Goal: Information Seeking & Learning: Learn about a topic

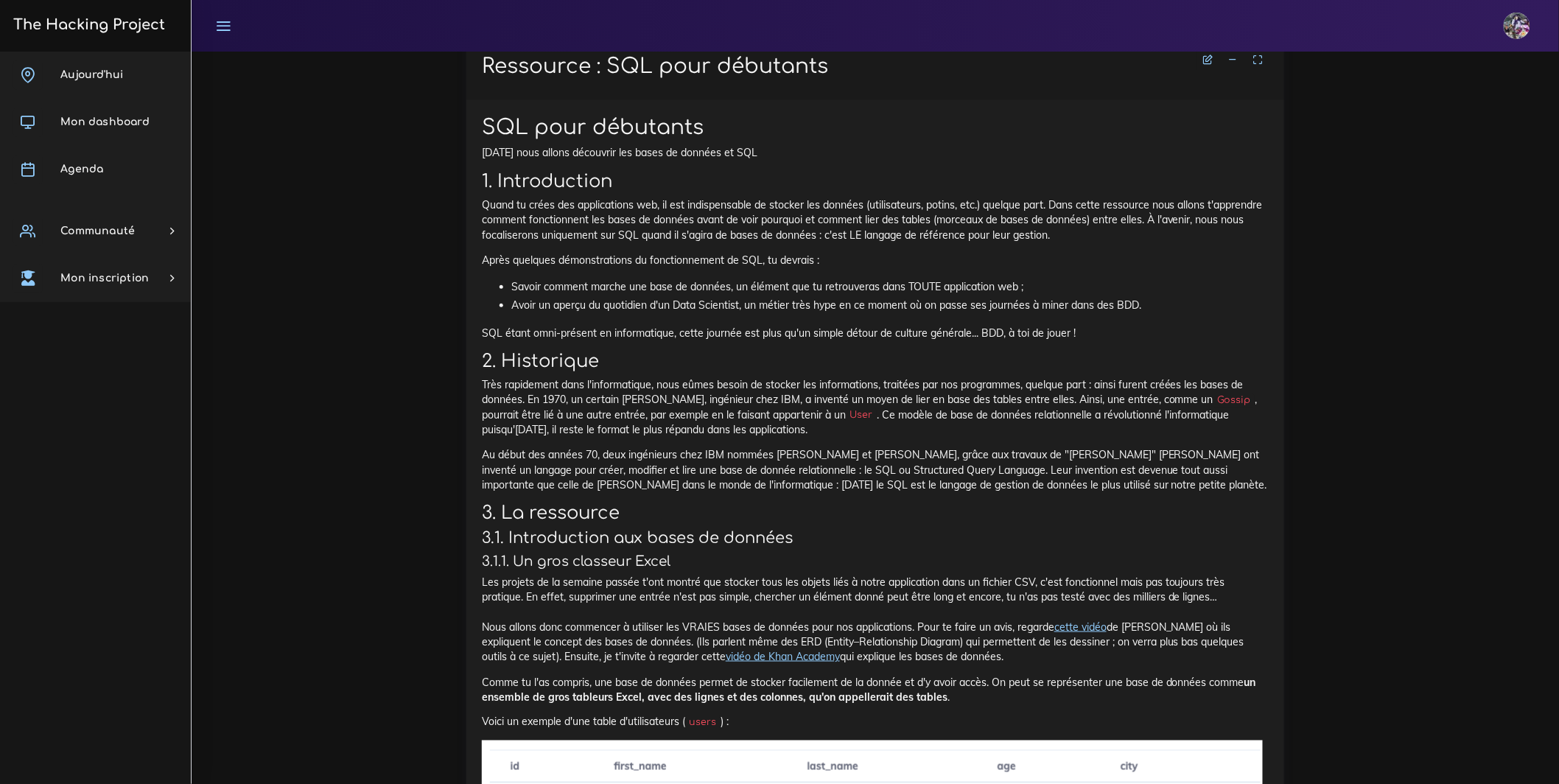
scroll to position [2798, 0]
click at [624, 159] on p "Aujourd'hui nous allons découvrir les bases de données et SQL" at bounding box center [875, 151] width 787 height 14
click at [666, 159] on p "Aujourd'hui nous allons découvrir les bases de données et SQL" at bounding box center [875, 151] width 787 height 14
click at [517, 159] on p "Aujourd'hui nous allons découvrir les bases de données et SQL" at bounding box center [875, 151] width 787 height 14
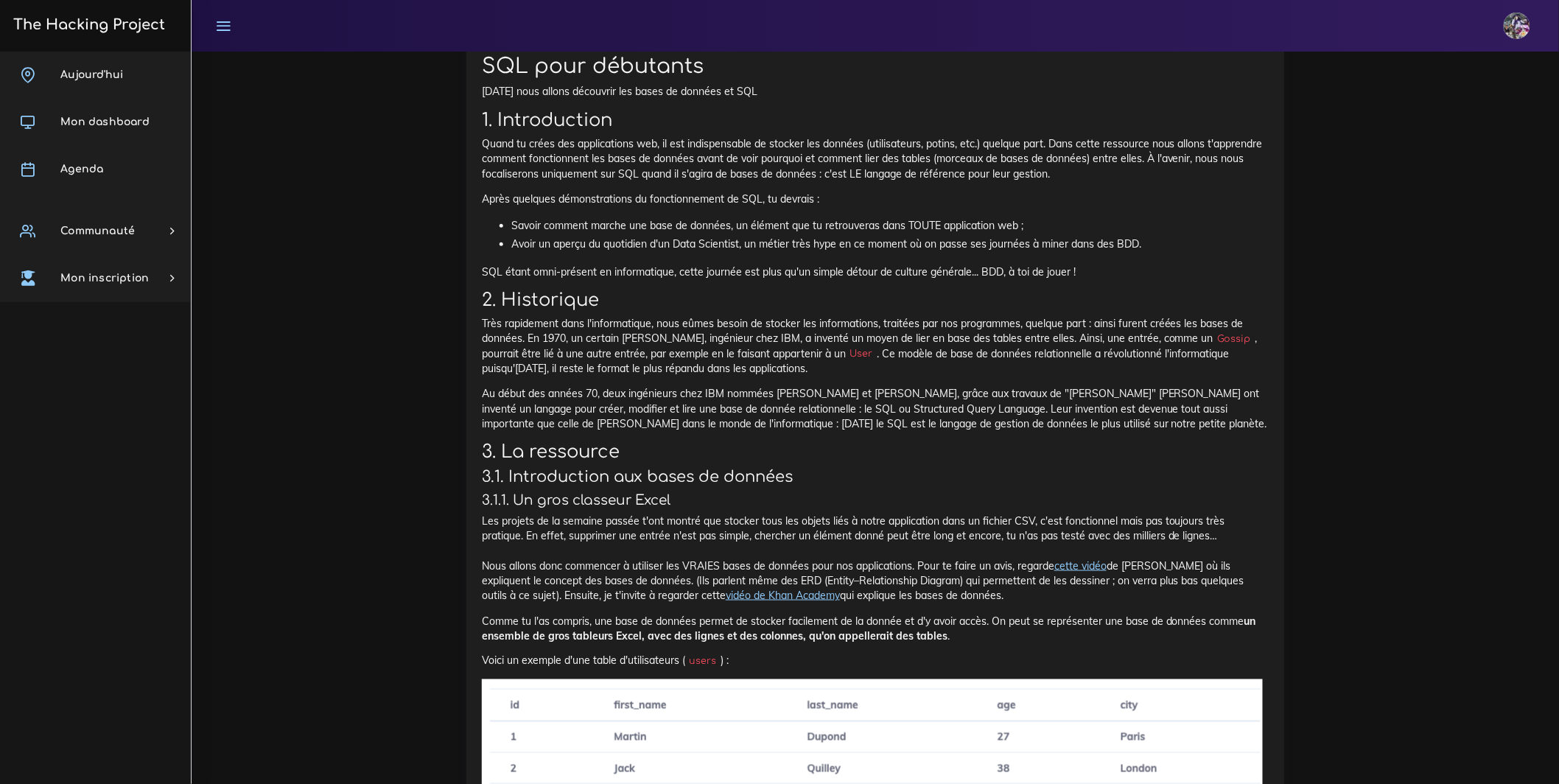
scroll to position [2859, 0]
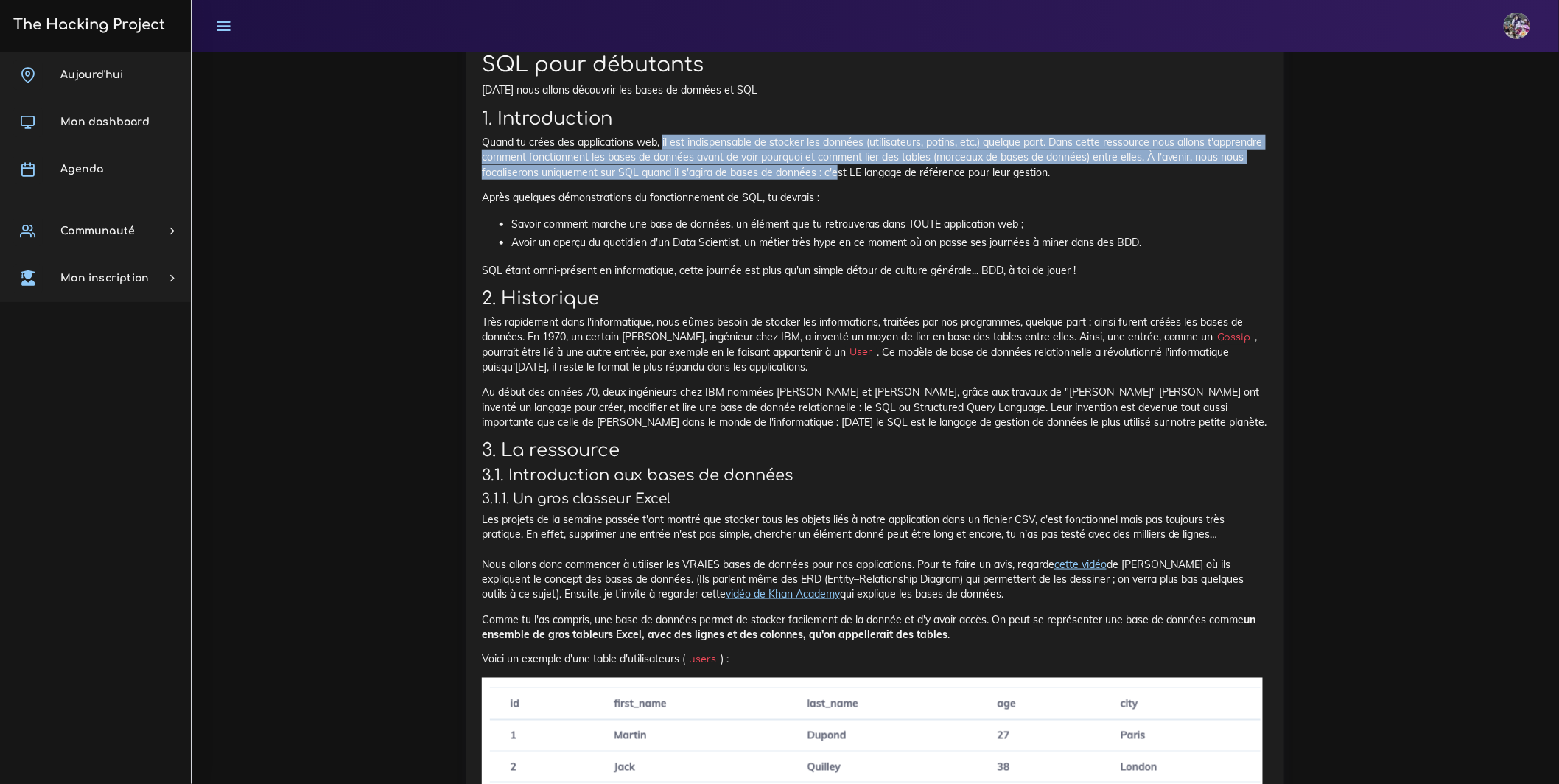
drag, startPoint x: 681, startPoint y: 300, endPoint x: 1045, endPoint y: 343, distance: 366.5
click at [1045, 180] on p "Quand tu crées des applications web, il est indispensable de stocker les donnée…" at bounding box center [875, 156] width 787 height 45
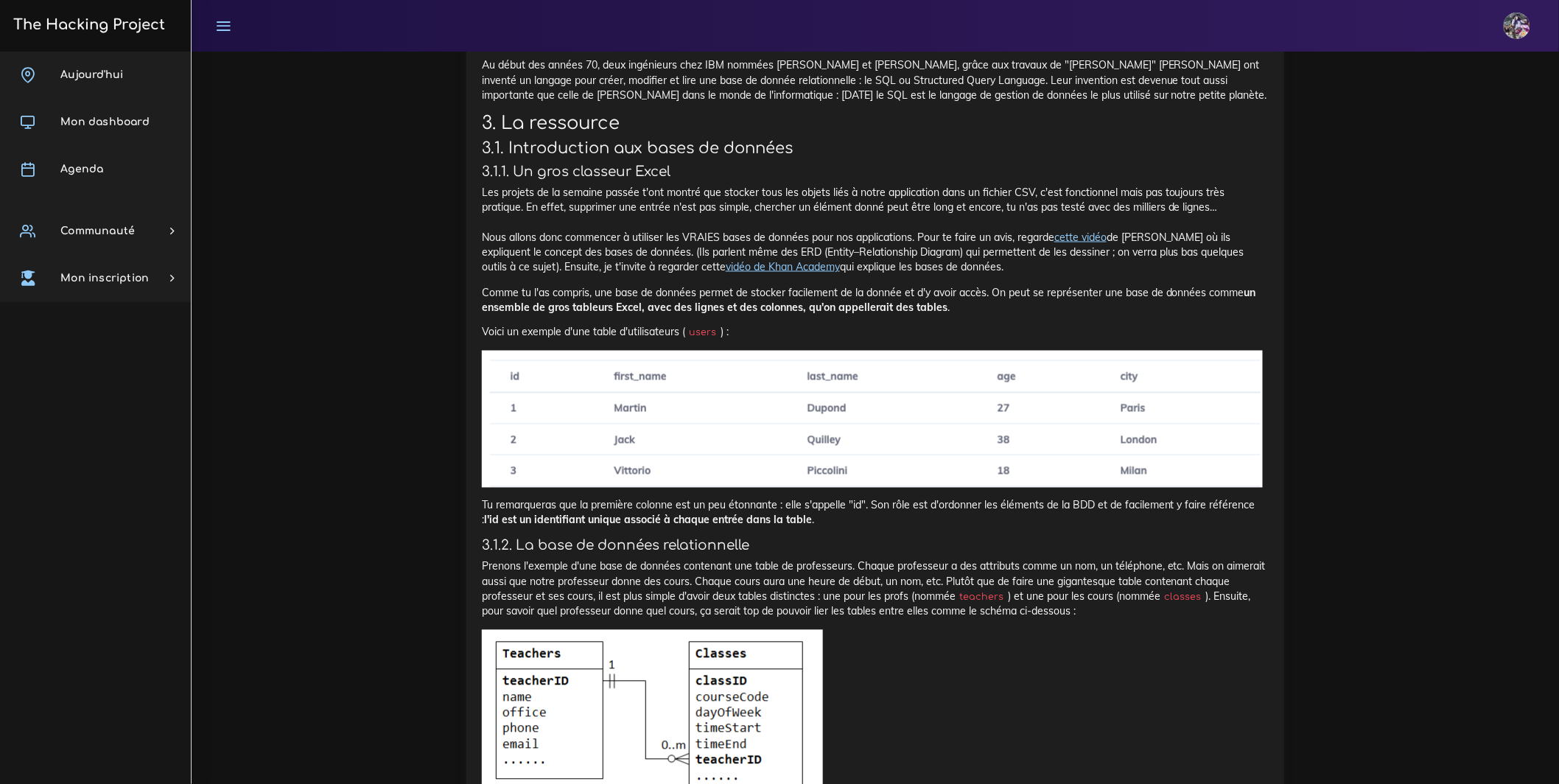
scroll to position [3207, 0]
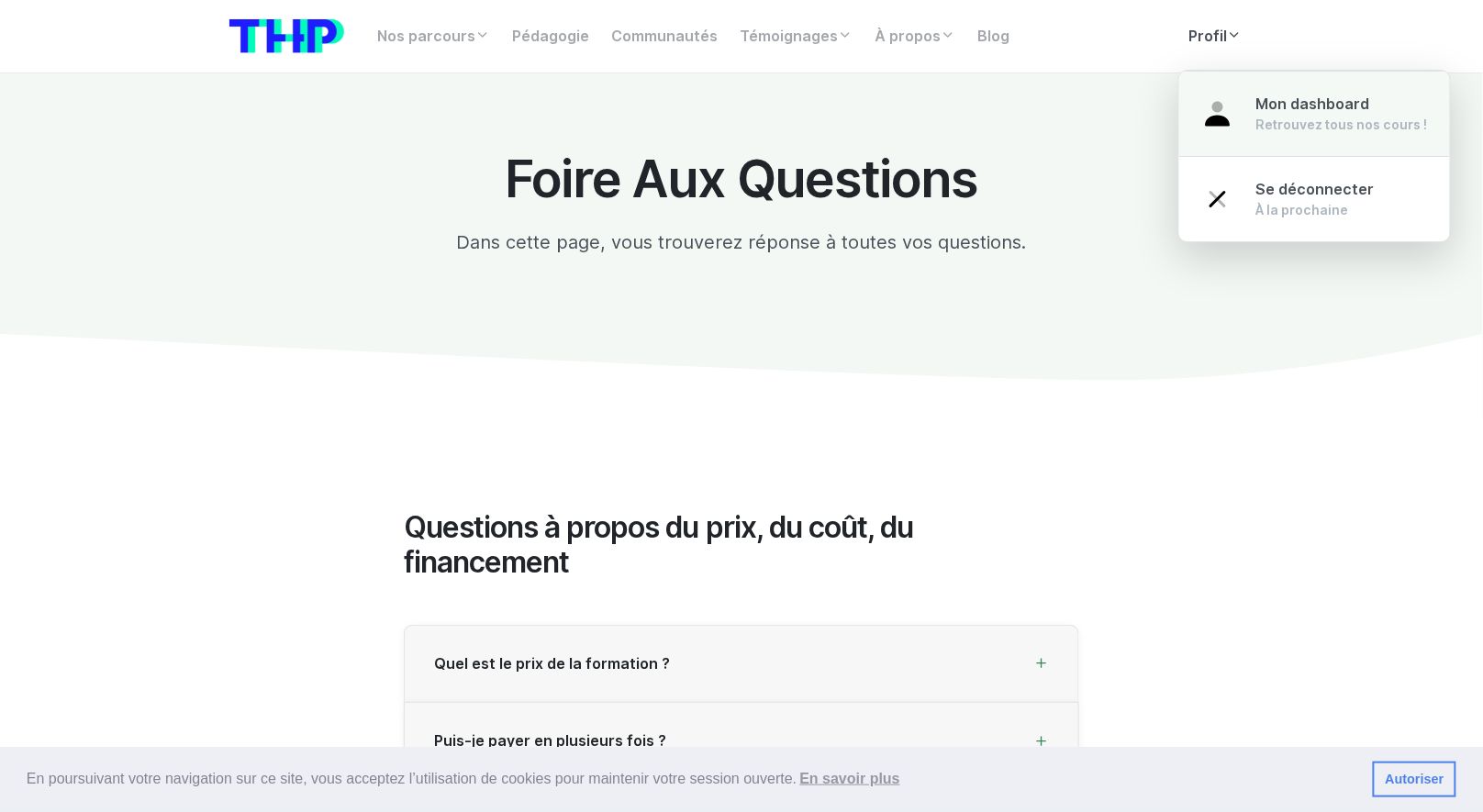
click at [1265, 108] on span "Mon dashboard" at bounding box center [1313, 104] width 114 height 17
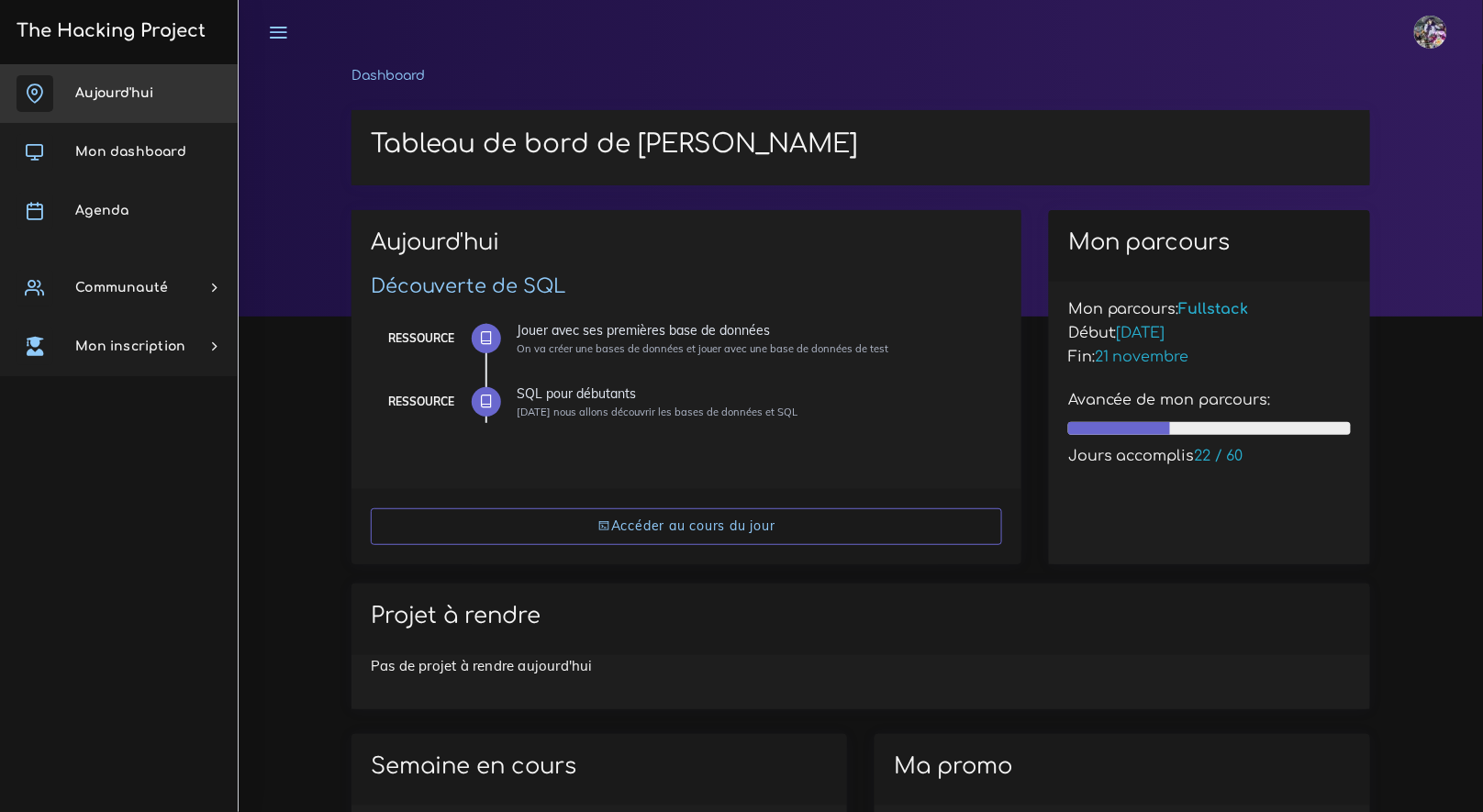
click at [115, 84] on link "Aujourd'hui" at bounding box center [118, 94] width 238 height 59
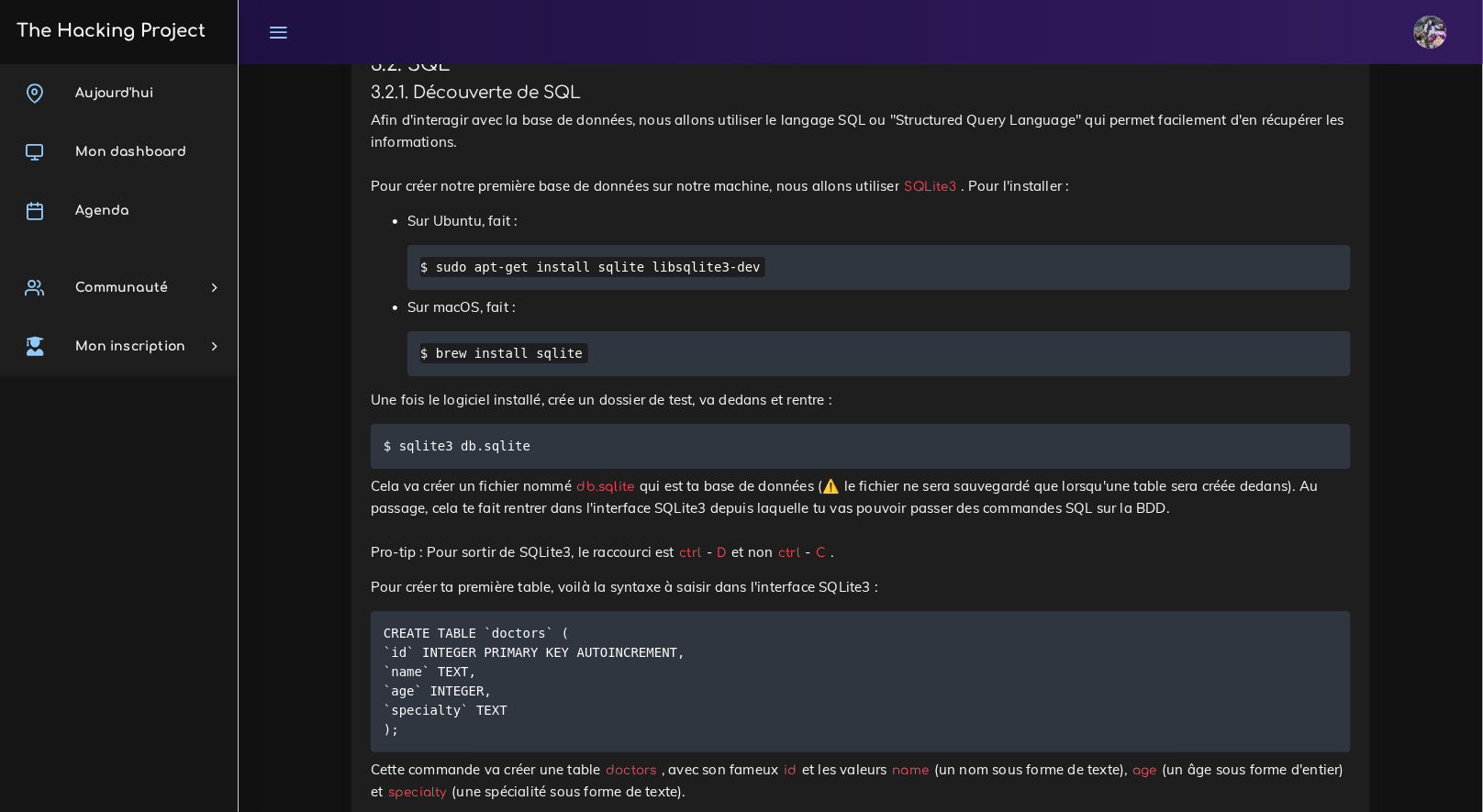
scroll to position [6268, 0]
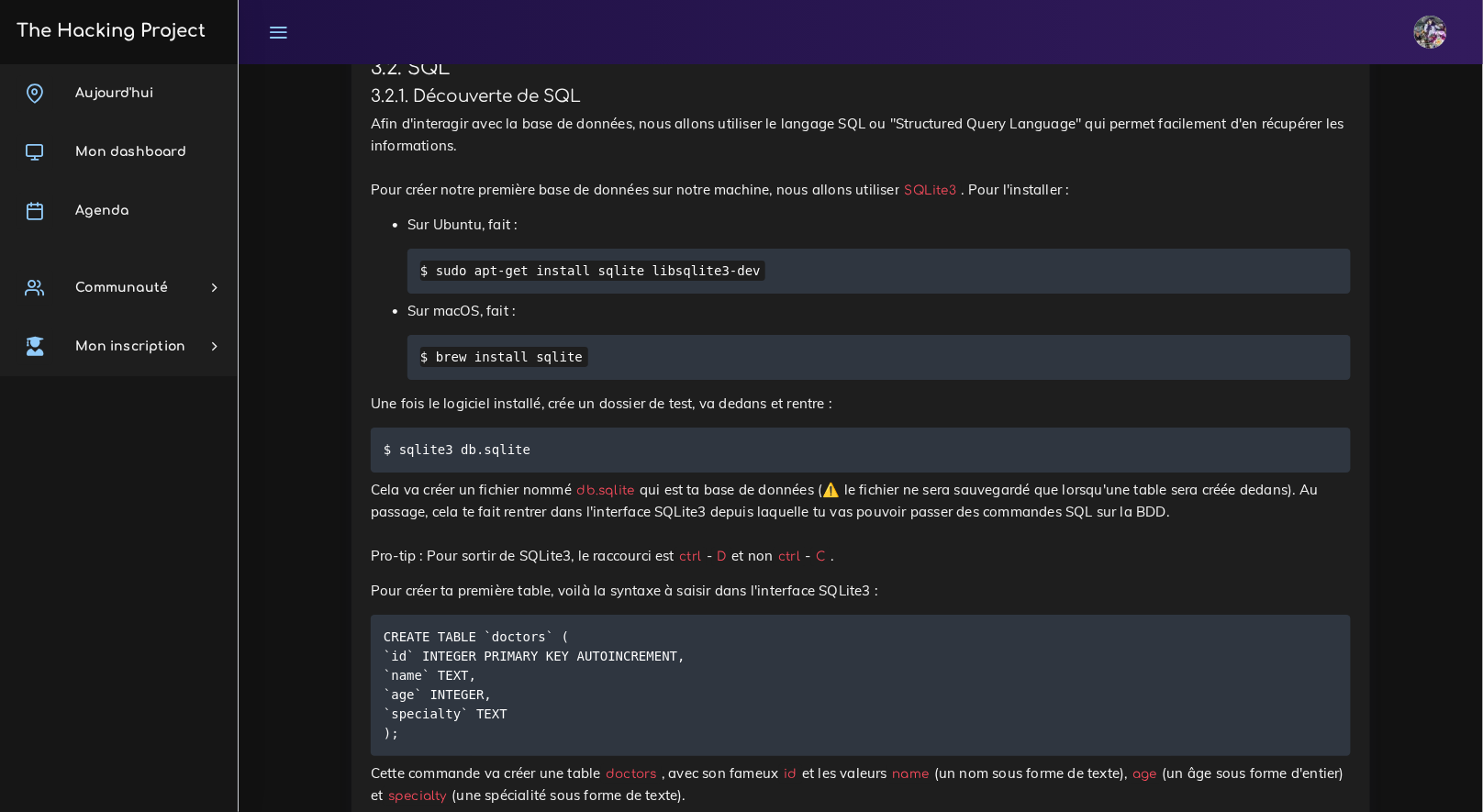
drag, startPoint x: 632, startPoint y: 477, endPoint x: 619, endPoint y: 471, distance: 14.3
click at [620, 473] on div "SQL pour débutants Aujourd'hui nous allons découvrir les bases de données et SQ…" at bounding box center [861, 825] width 980 height 6549
click at [609, 468] on pre "$ sqlite3 db.sqlite" at bounding box center [861, 450] width 980 height 45
drag, startPoint x: 614, startPoint y: 462, endPoint x: 380, endPoint y: 447, distance: 234.5
click at [380, 447] on pre "$ sqlite3 db.sqlite" at bounding box center [861, 450] width 980 height 45
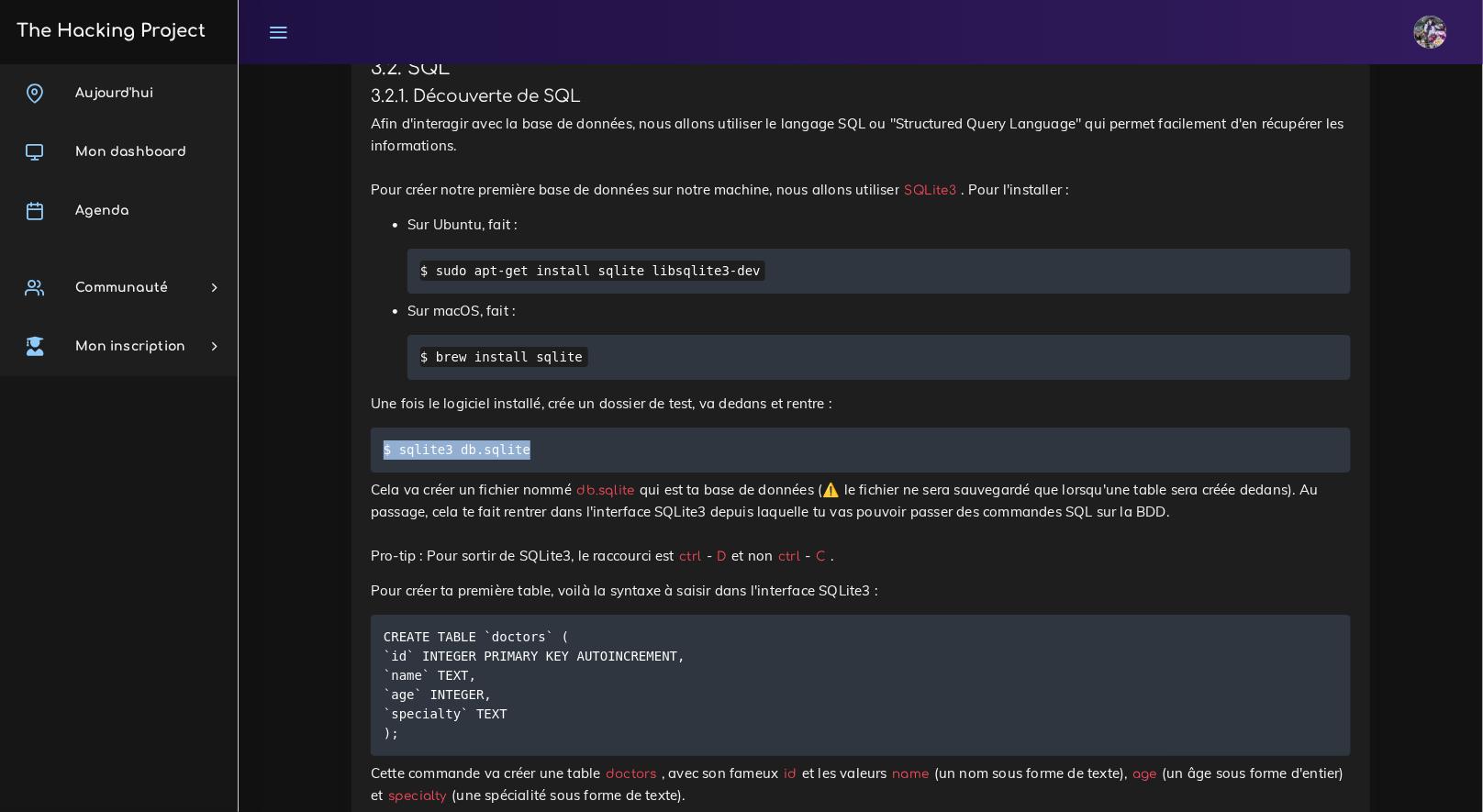
click at [380, 447] on pre "$ sqlite3 db.sqlite" at bounding box center [861, 450] width 980 height 45
drag, startPoint x: 559, startPoint y: 449, endPoint x: 404, endPoint y: 453, distance: 155.1
click at [404, 453] on pre "$ sqlite3 db.sqlite" at bounding box center [861, 450] width 980 height 45
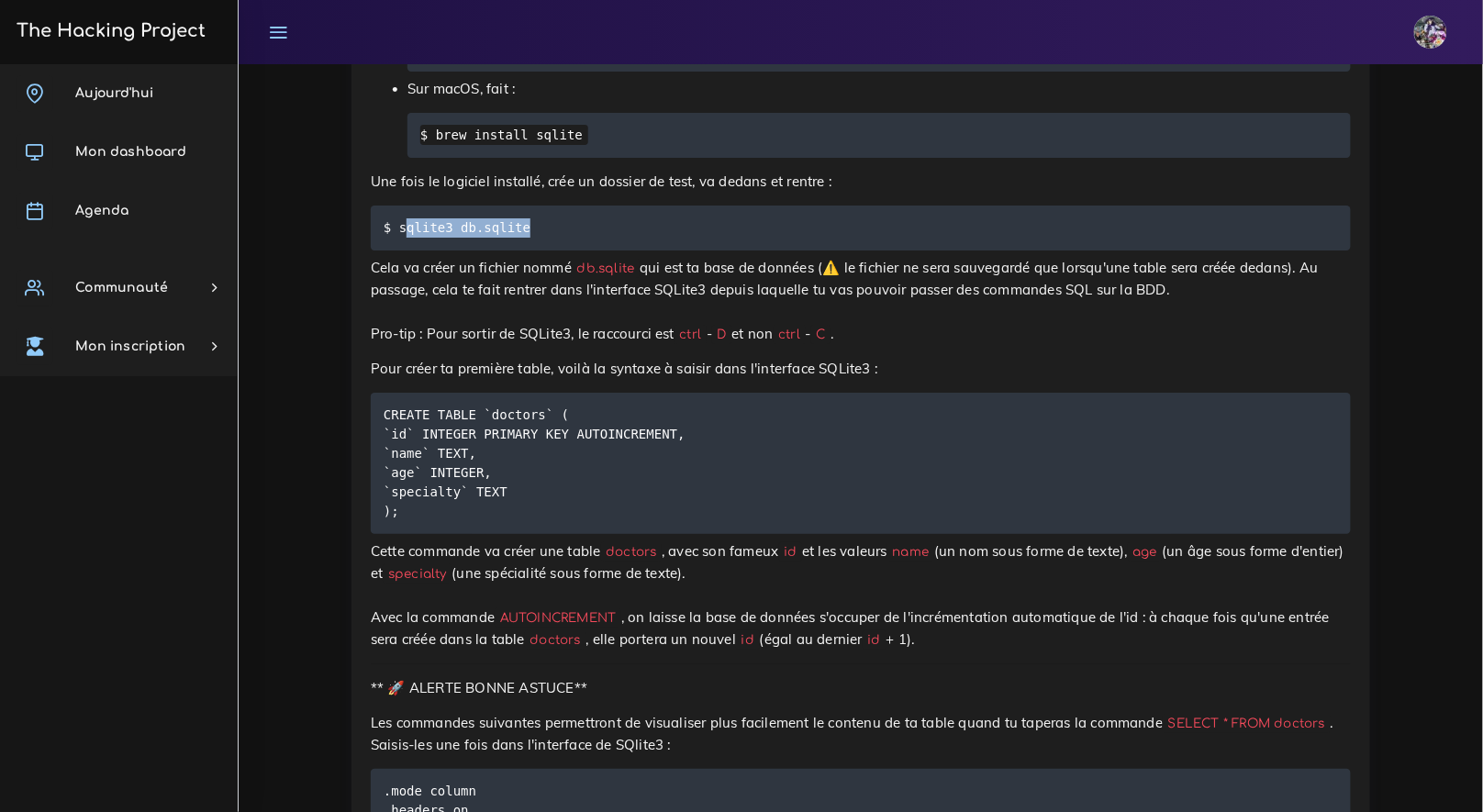
scroll to position [6493, 0]
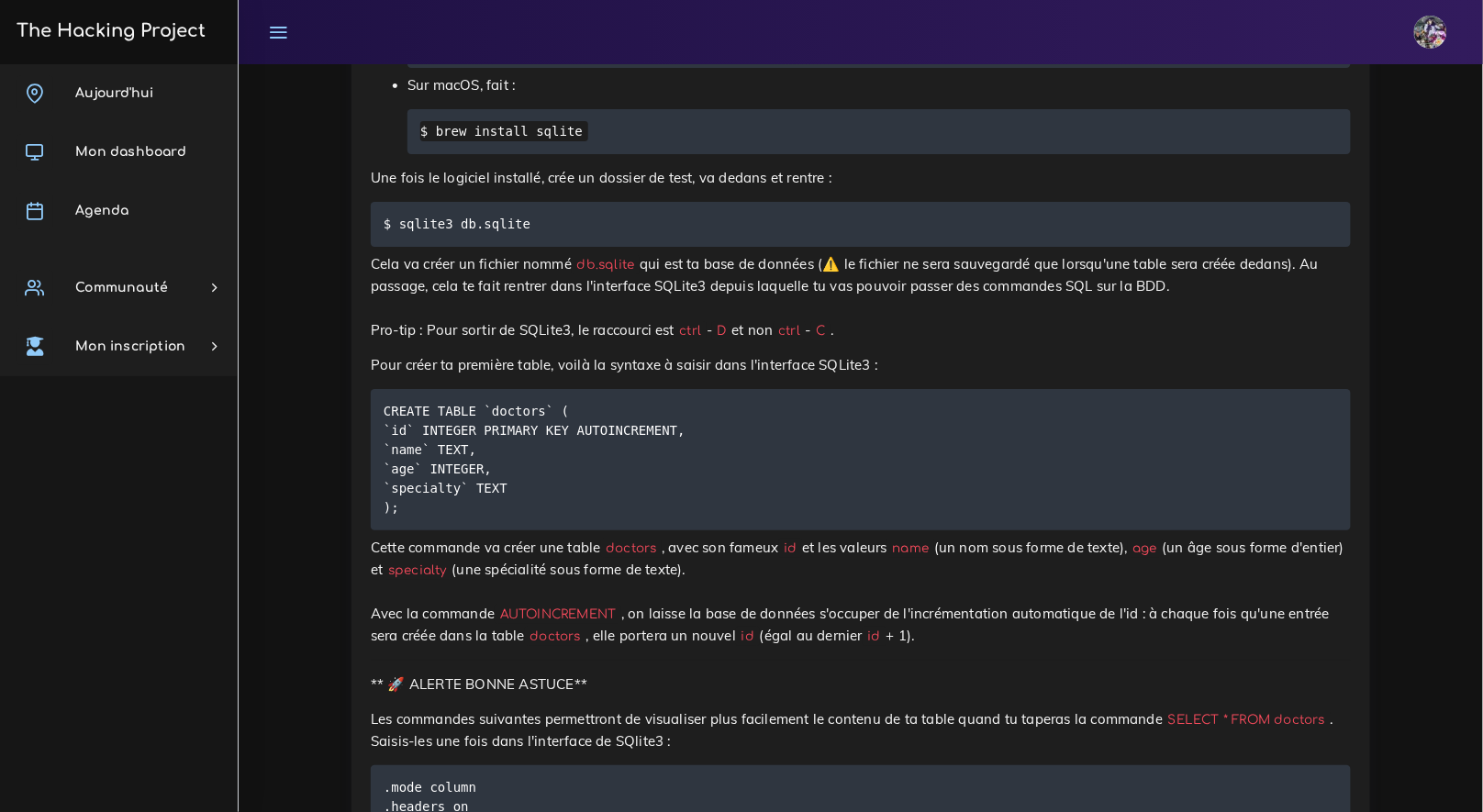
click at [521, 471] on pre "CREATE TABLE `doctors` ( `id` INTEGER PRIMARY KEY AUTOINCREMENT, `name` TEXT, `…" at bounding box center [861, 459] width 980 height 141
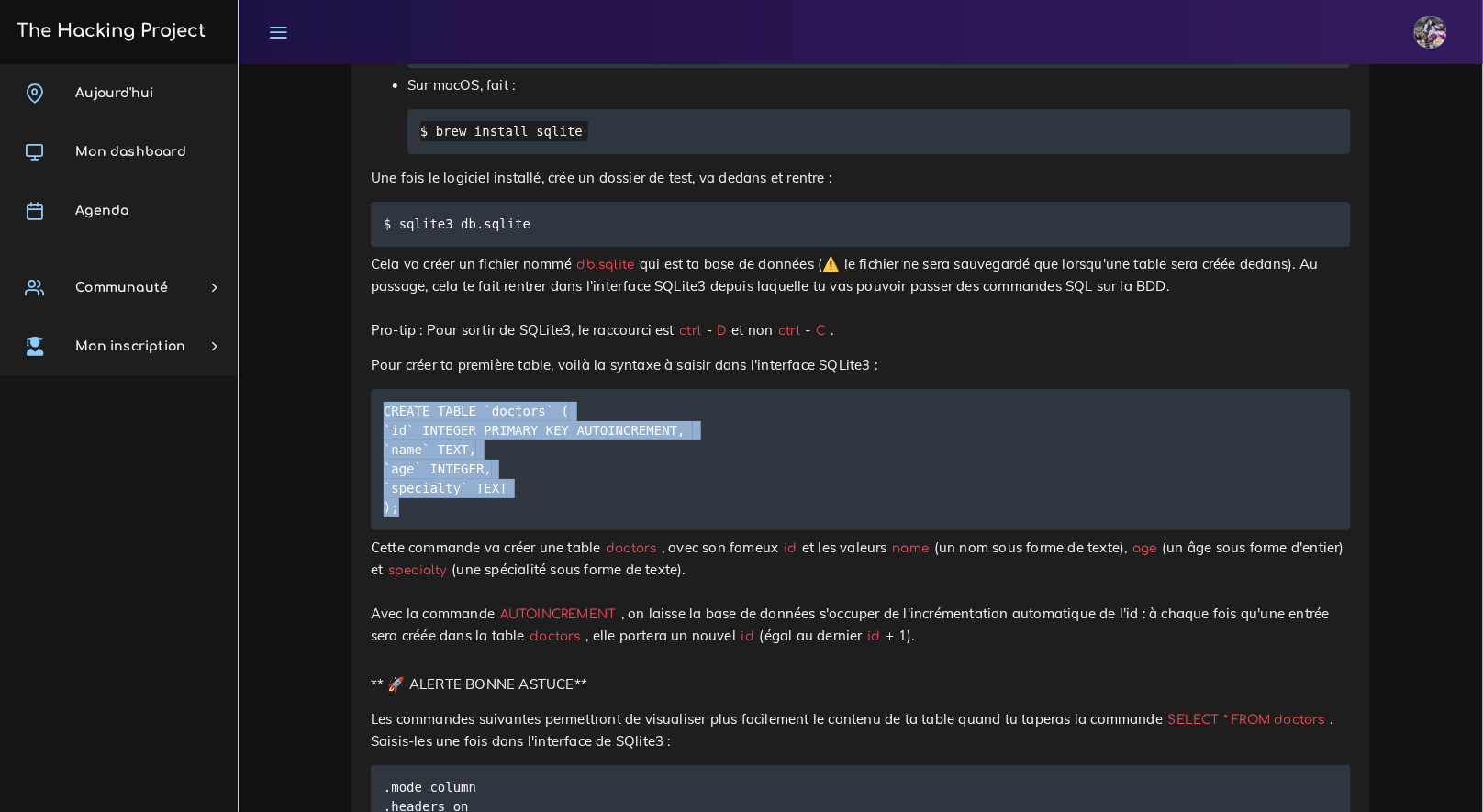
drag, startPoint x: 379, startPoint y: 407, endPoint x: 520, endPoint y: 504, distance: 171.1
click at [520, 504] on pre "CREATE TABLE `doctors` ( `id` INTEGER PRIMARY KEY AUTOINCREMENT, `name` TEXT, `…" at bounding box center [861, 459] width 980 height 141
copy code "CREATE TABLE `doctors` ( `id` INTEGER PRIMARY KEY AUTOINCREMENT, `name` TEXT, `…"
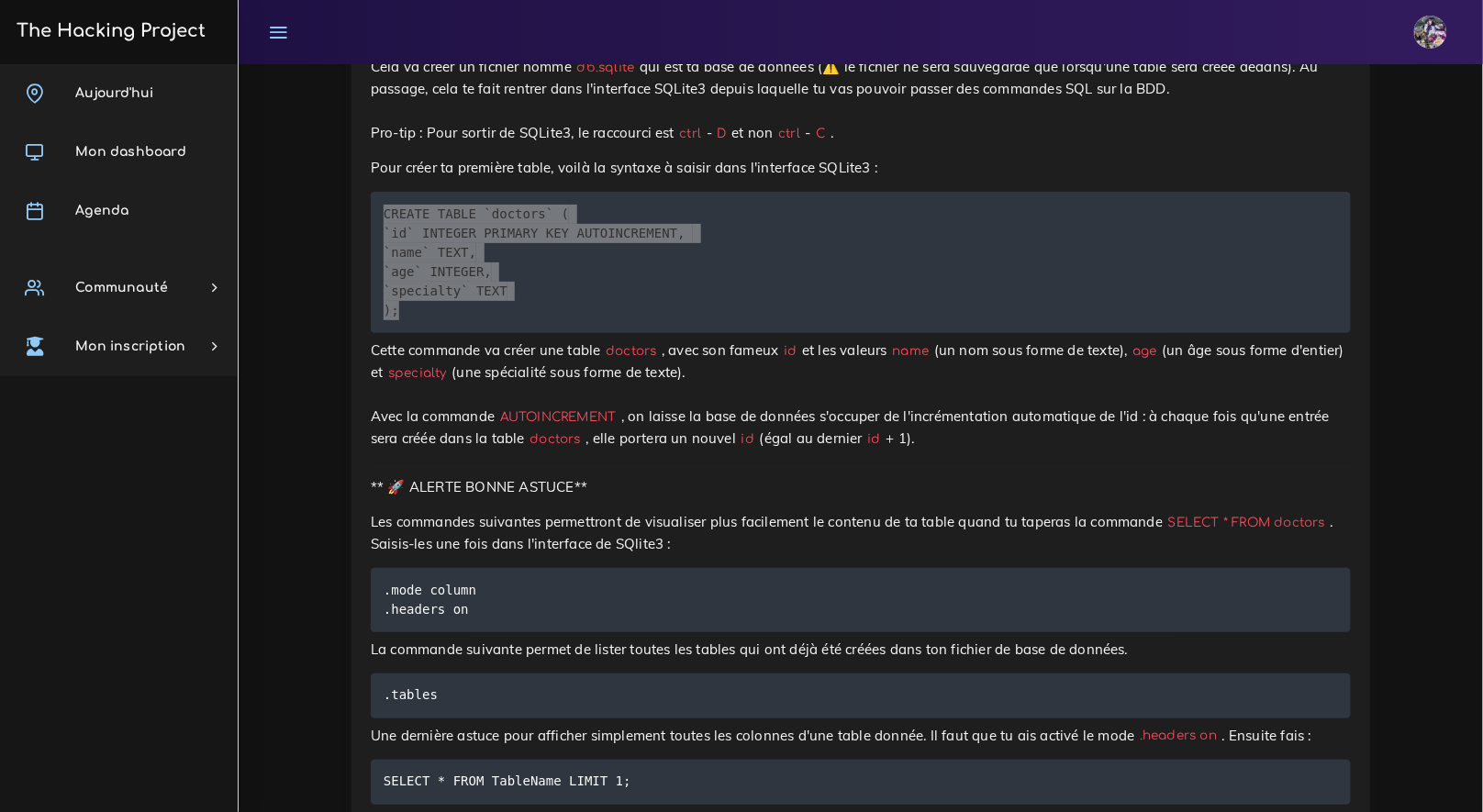
scroll to position [6691, 0]
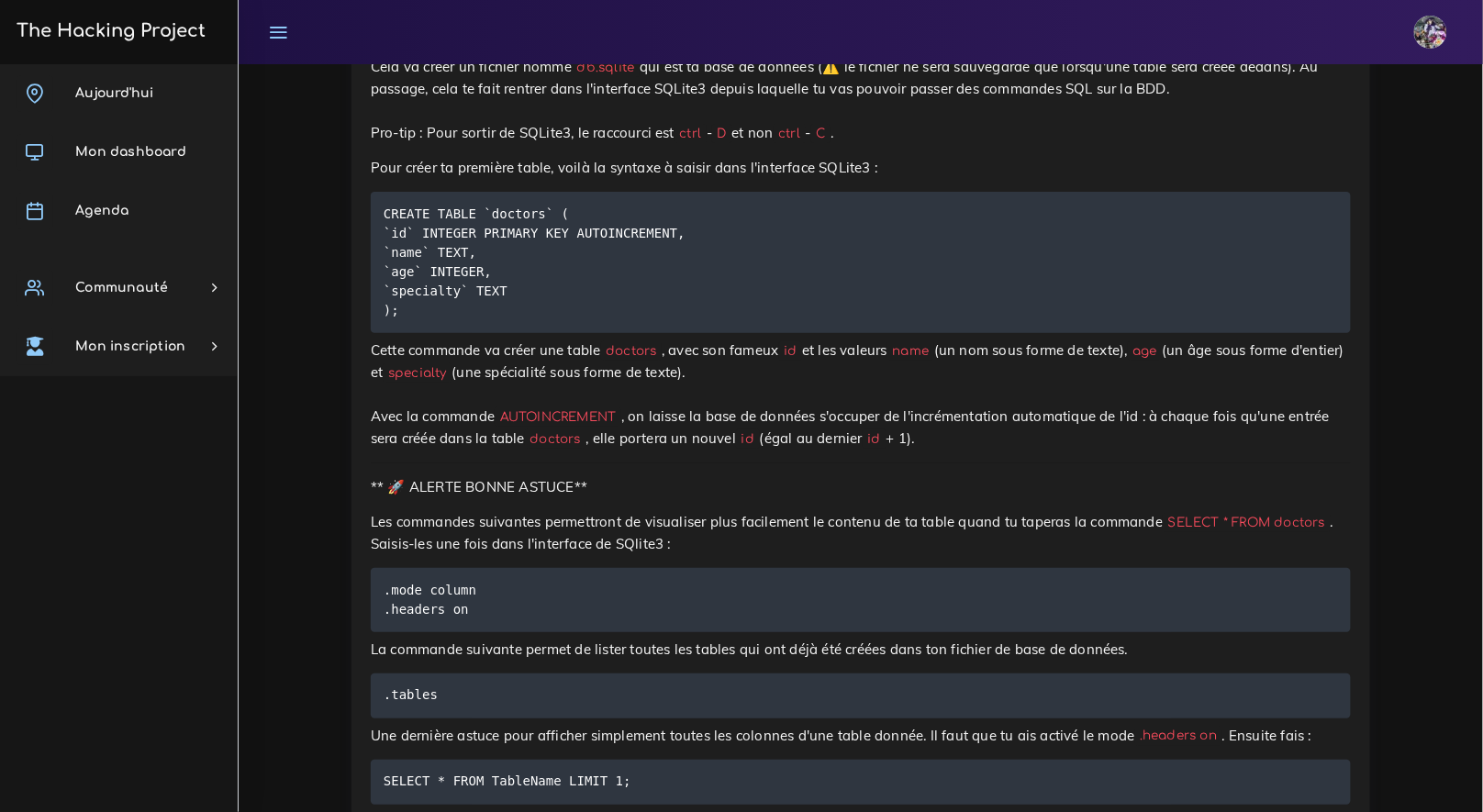
click at [653, 478] on div "SQL pour débutants Aujourd'hui nous allons découvrir les bases de données et SQ…" at bounding box center [861, 402] width 980 height 6549
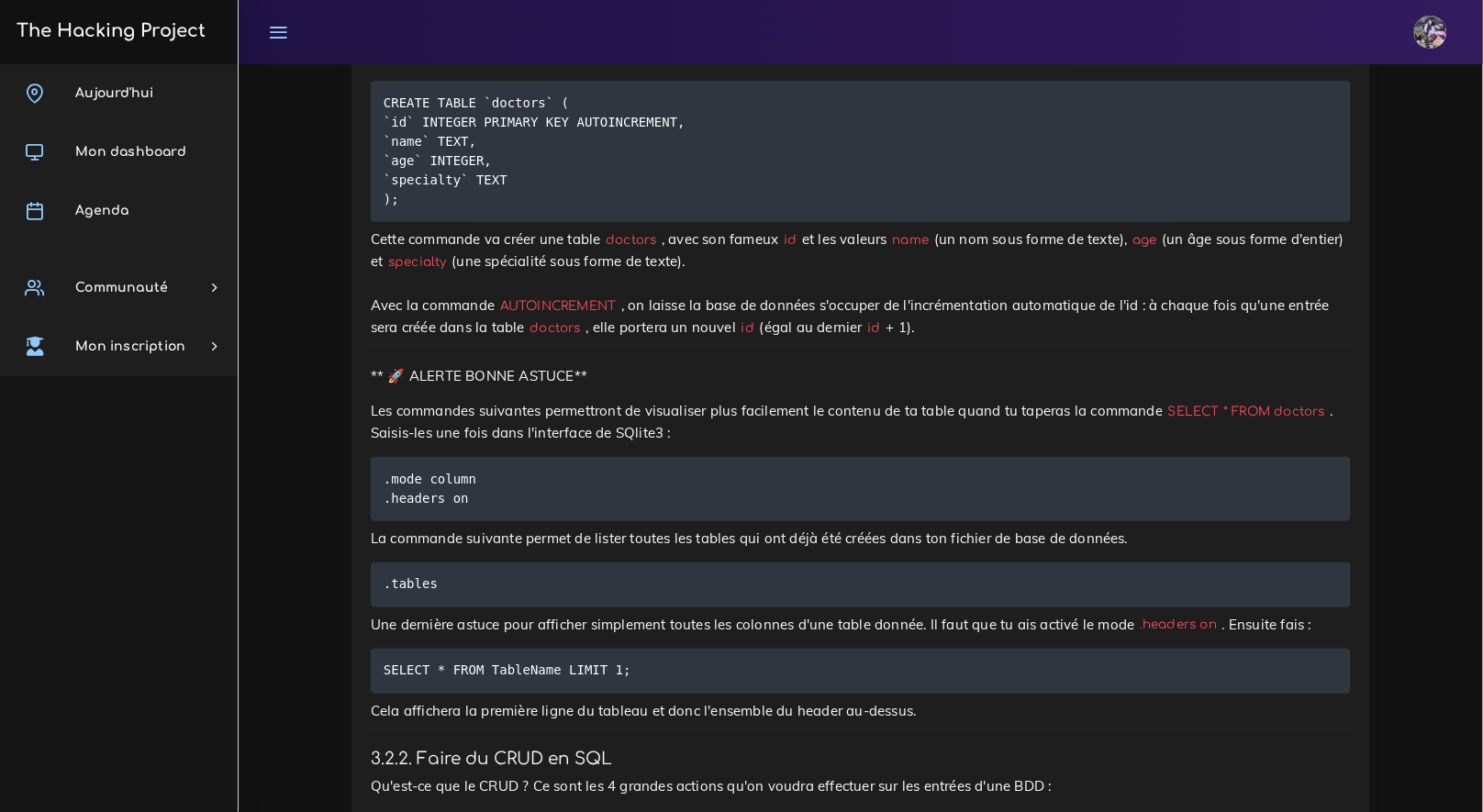
scroll to position [6803, 0]
drag, startPoint x: 645, startPoint y: 680, endPoint x: 383, endPoint y: 680, distance: 262.0
click at [383, 680] on pre "SELECT * FROM TableName LIMIT 1;" at bounding box center [861, 671] width 980 height 45
copy code "SELECT * FROM TableName LIMIT 1;"
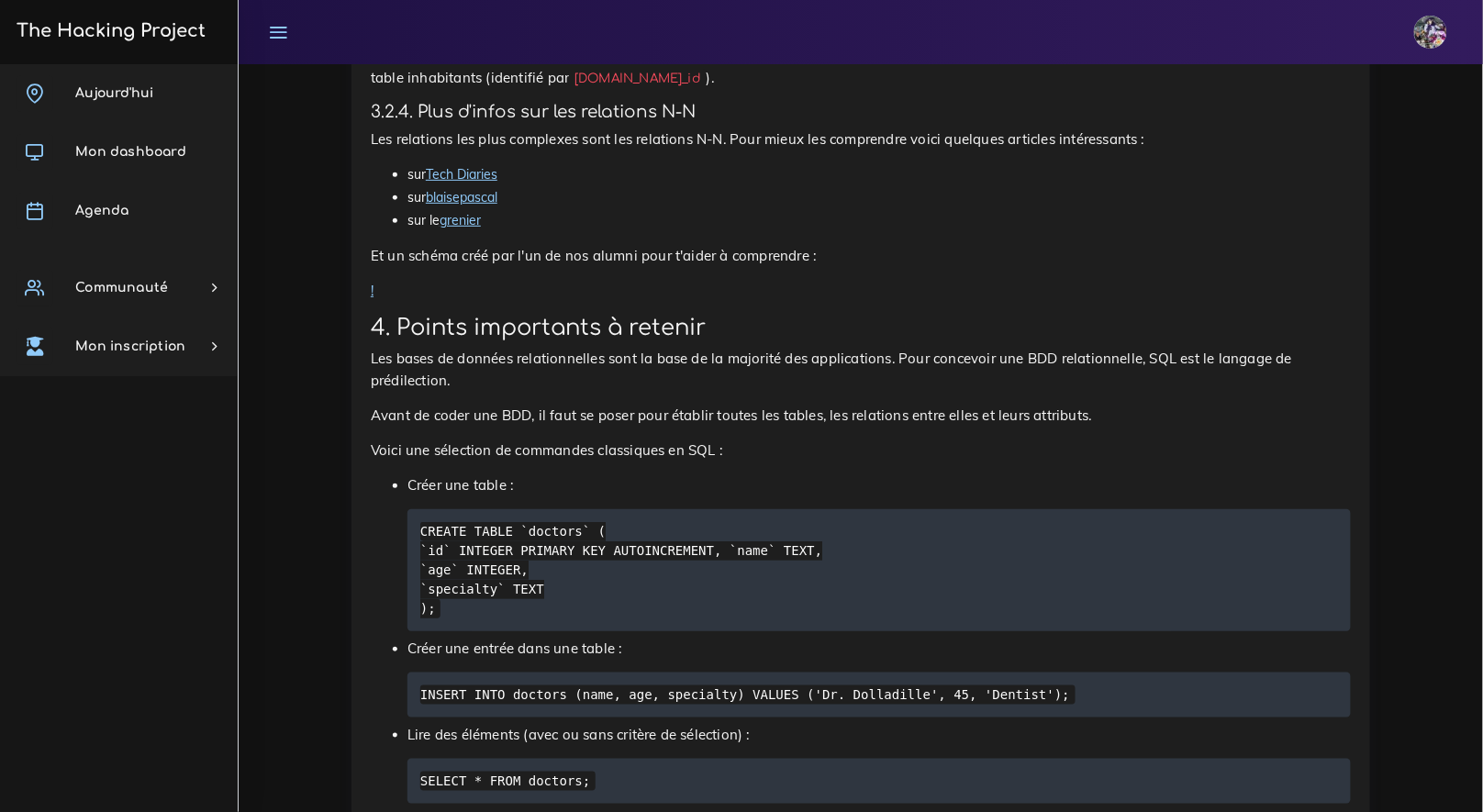
scroll to position [9207, 0]
